Goal: Task Accomplishment & Management: Use online tool/utility

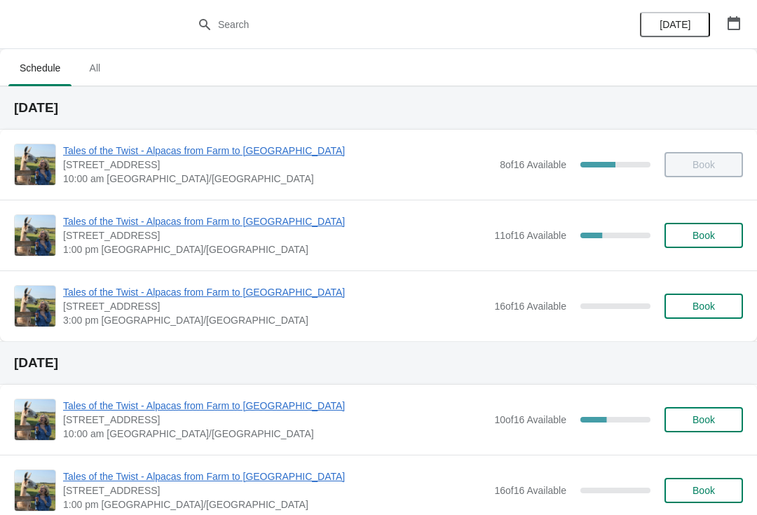
click at [142, 227] on span "Tales of the Twist - Alpacas from Farm to [GEOGRAPHIC_DATA]" at bounding box center [275, 222] width 424 height 14
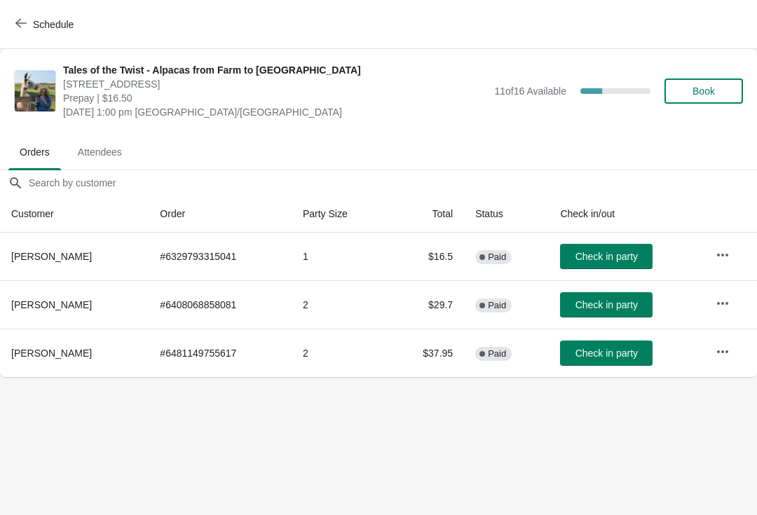
click at [121, 152] on span "Attendees" at bounding box center [100, 152] width 67 height 25
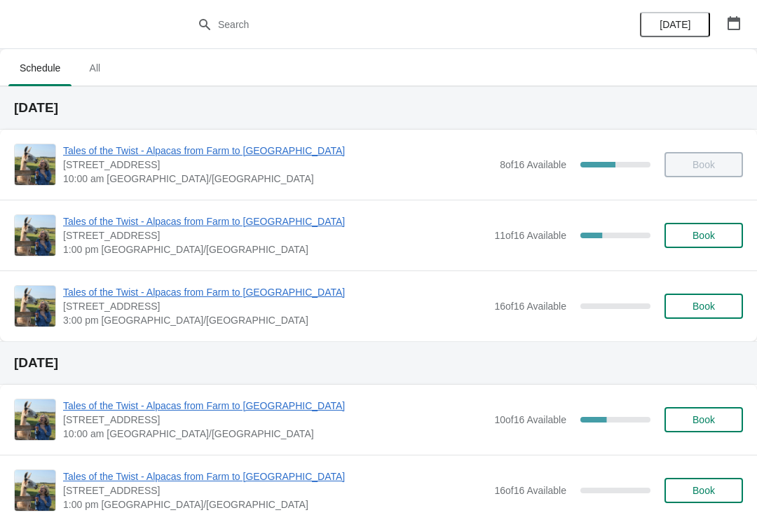
click at [164, 226] on span "Tales of the Twist - Alpacas from Farm to [GEOGRAPHIC_DATA]" at bounding box center [275, 222] width 424 height 14
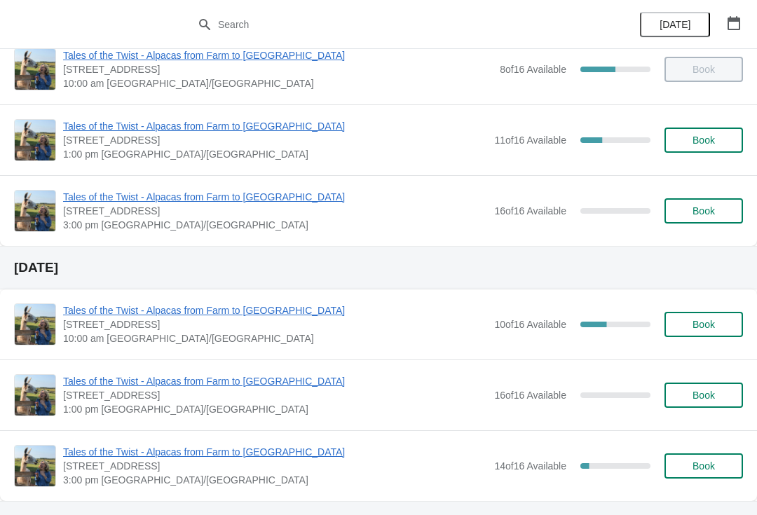
scroll to position [114, 0]
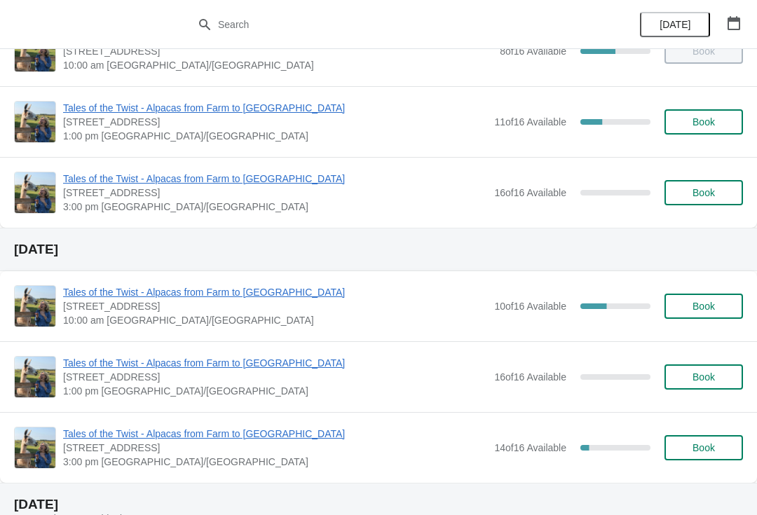
click at [123, 286] on span "Tales of the Twist - Alpacas from Farm to [GEOGRAPHIC_DATA]" at bounding box center [275, 292] width 424 height 14
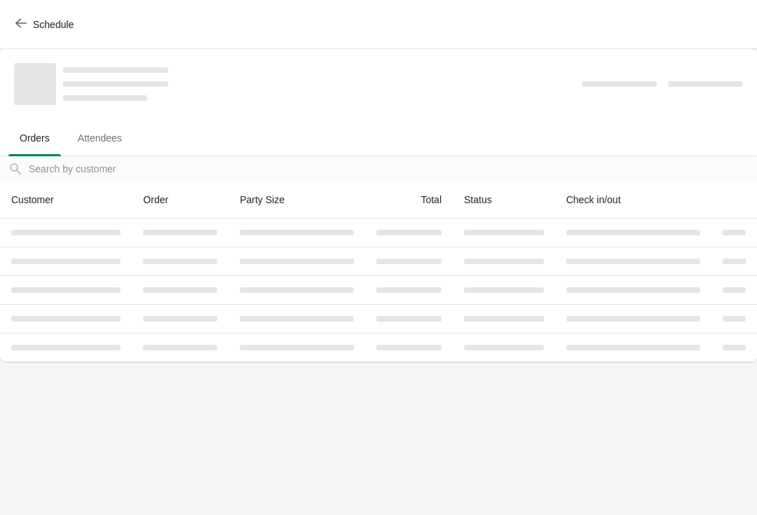
scroll to position [0, 0]
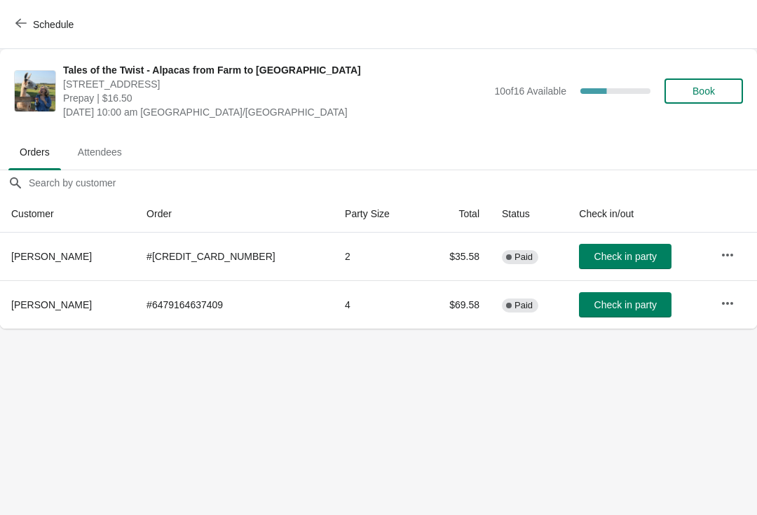
click at [17, 24] on icon "button" at bounding box center [20, 23] width 11 height 9
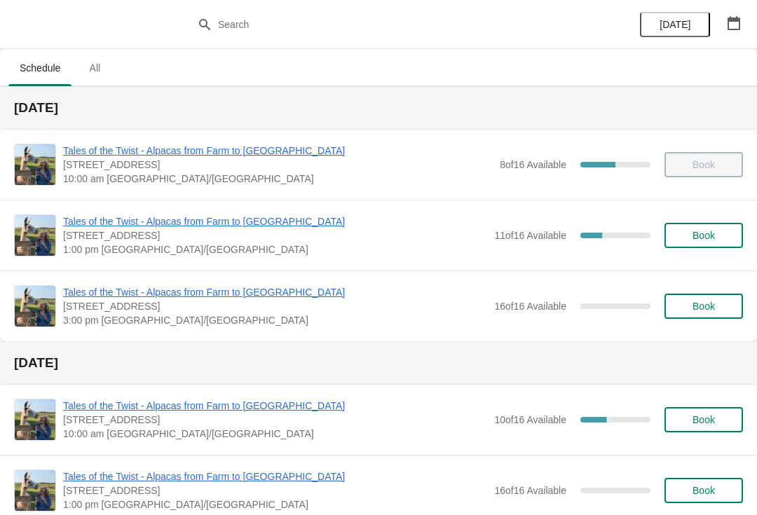
click at [126, 226] on span "Tales of the Twist - Alpacas from Farm to [GEOGRAPHIC_DATA]" at bounding box center [275, 222] width 424 height 14
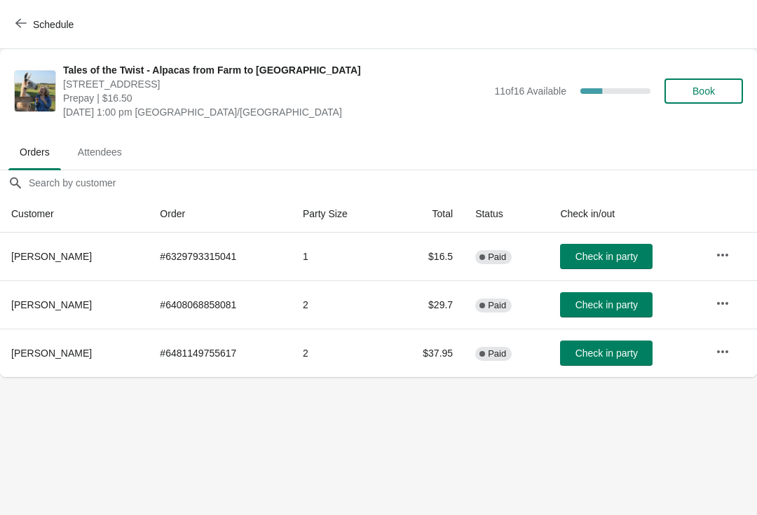
click at [600, 297] on button "Check in party" at bounding box center [606, 304] width 93 height 25
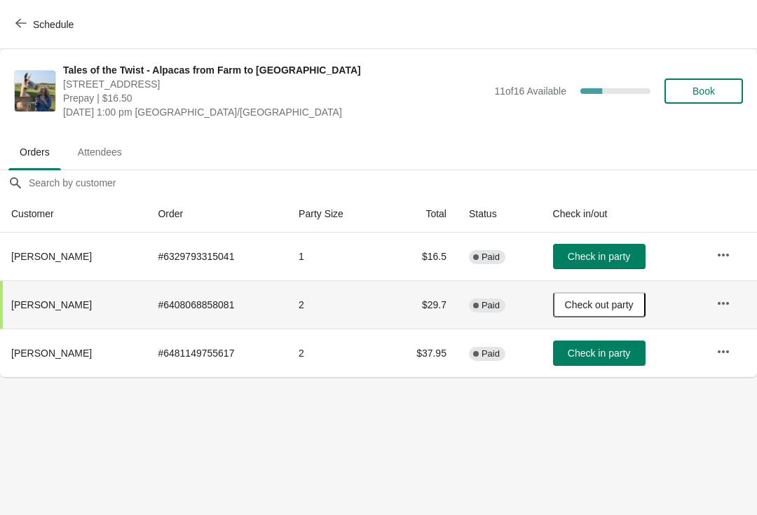
click at [599, 349] on span "Check in party" at bounding box center [599, 353] width 62 height 11
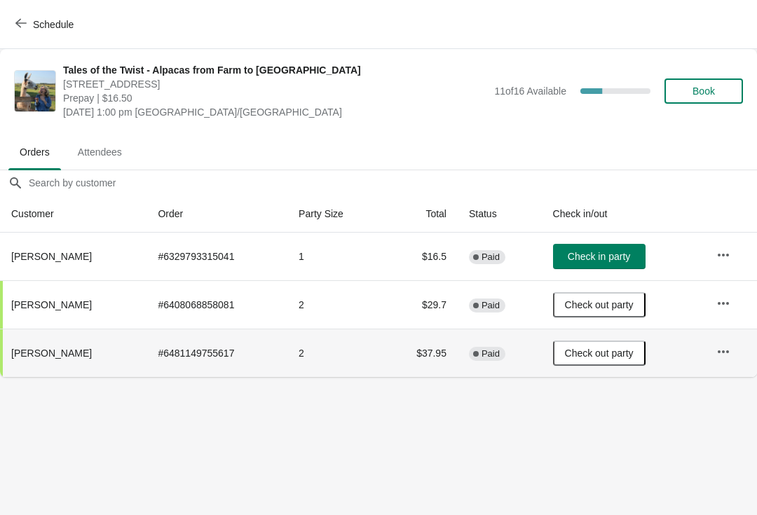
click at [574, 253] on span "Check in party" at bounding box center [599, 256] width 62 height 11
